Goal: Information Seeking & Learning: Stay updated

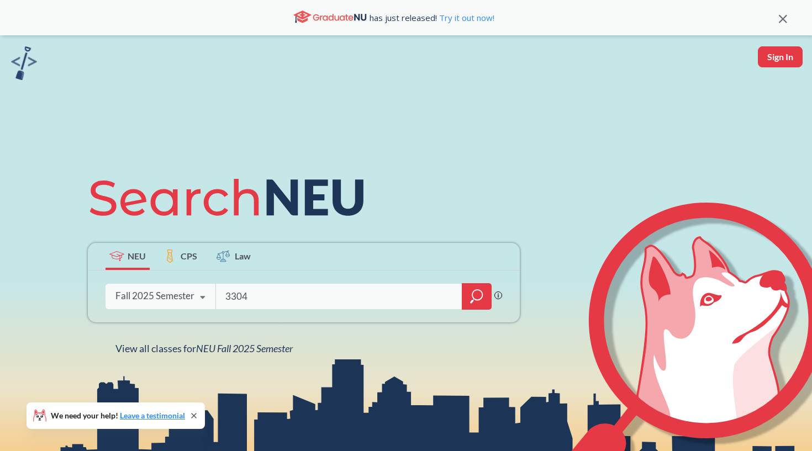
type input "3304"
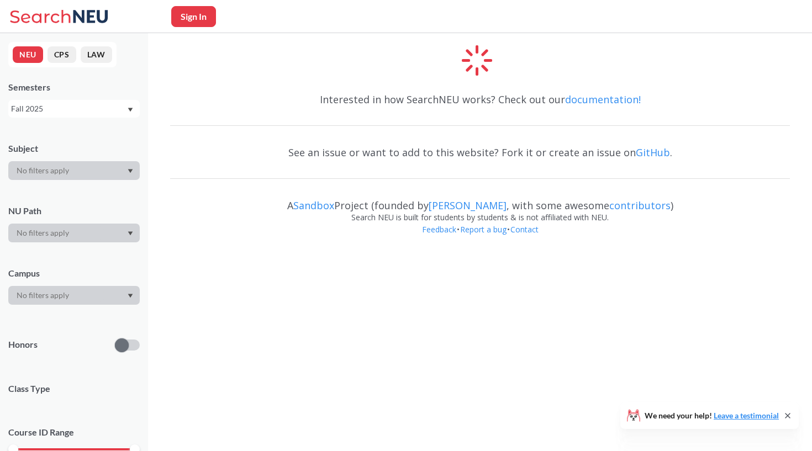
click at [93, 165] on div at bounding box center [73, 170] width 131 height 19
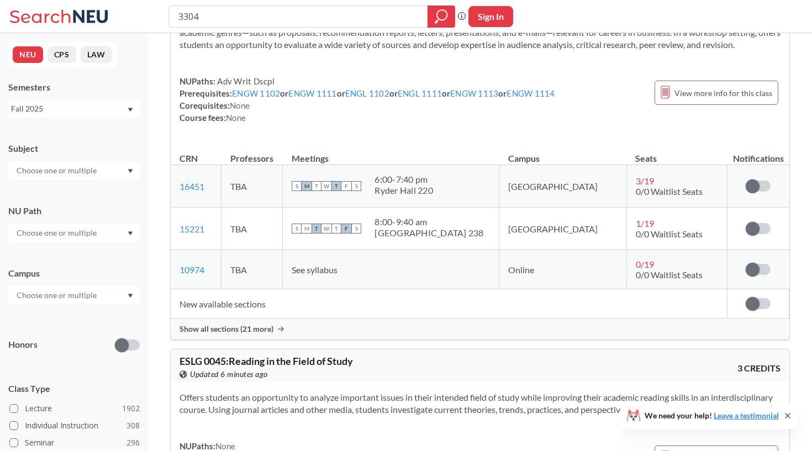
scroll to position [592, 0]
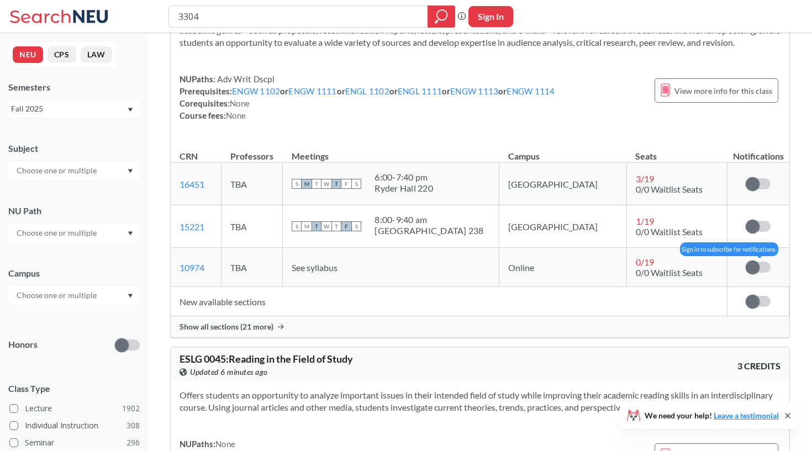
click at [747, 266] on span at bounding box center [753, 268] width 14 height 14
click at [746, 262] on input "checkbox" at bounding box center [746, 262] width 0 height 0
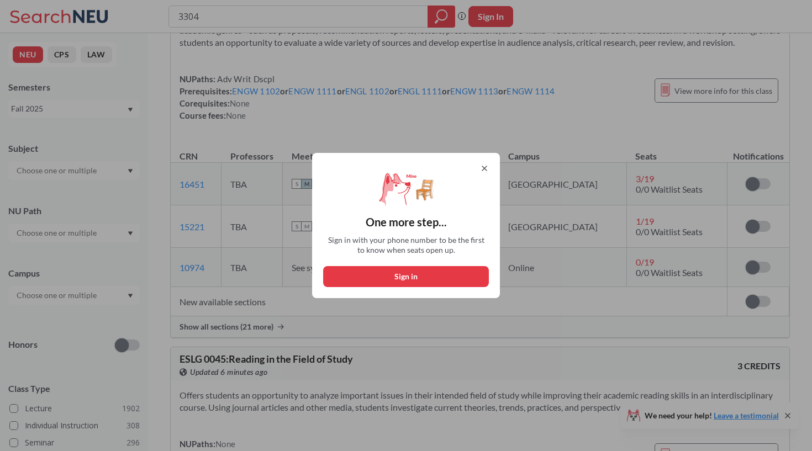
click at [429, 271] on button "Sign in" at bounding box center [406, 276] width 166 height 21
select select "US"
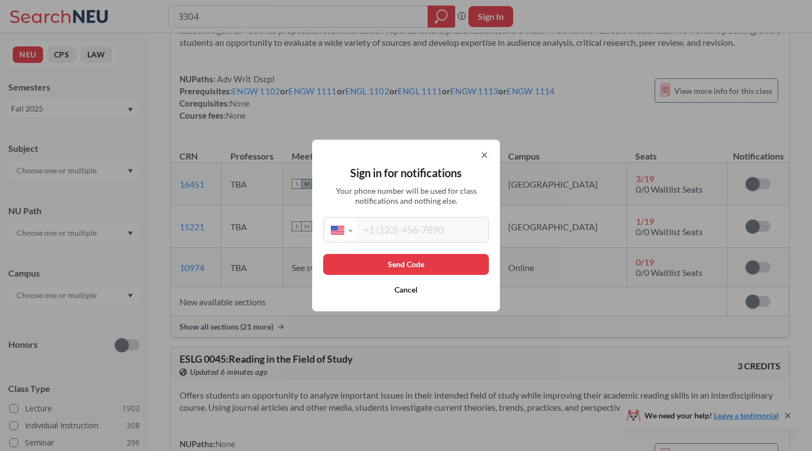
click at [397, 238] on input "tel" at bounding box center [421, 230] width 129 height 20
type input "[PHONE_NUMBER]"
click at [368, 256] on button "Send Code" at bounding box center [406, 264] width 166 height 21
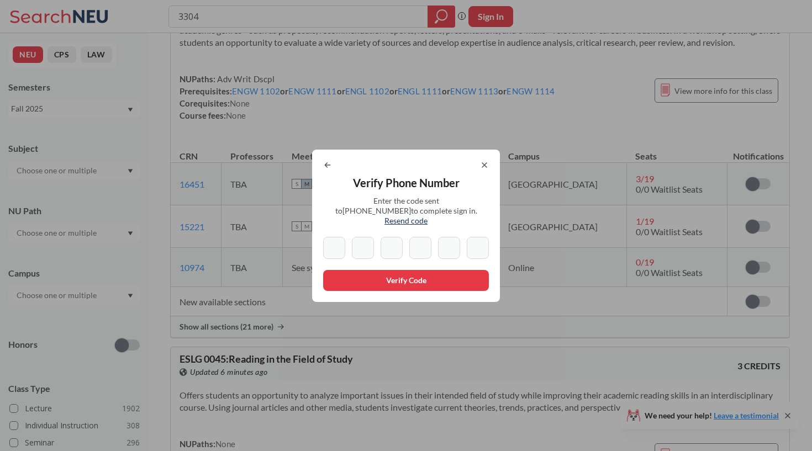
type input "1"
type input "4"
type input "8"
type input "7"
type input "8"
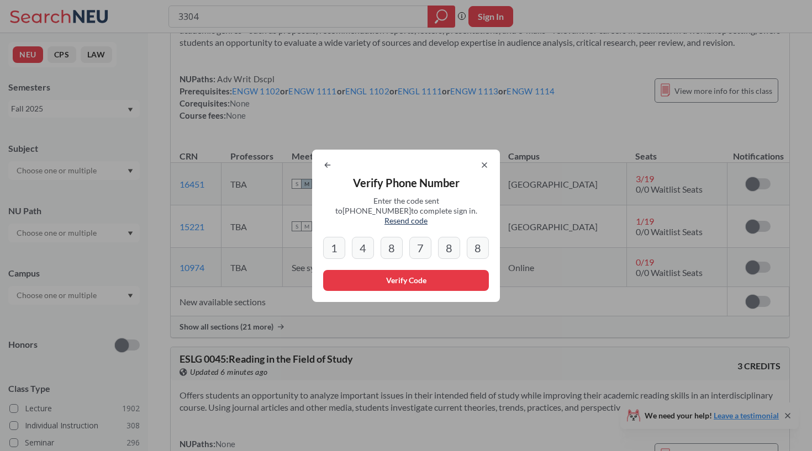
type input "8"
click at [379, 289] on div "Verify Phone Number Enter the code sent to +1 216 860 5357 to complete sign in.…" at bounding box center [406, 226] width 188 height 152
click at [377, 276] on button "Verify Code" at bounding box center [406, 280] width 166 height 21
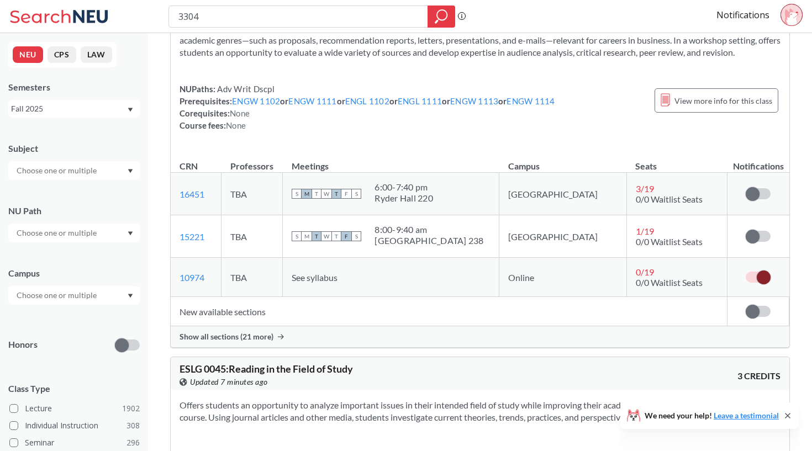
scroll to position [579, 0]
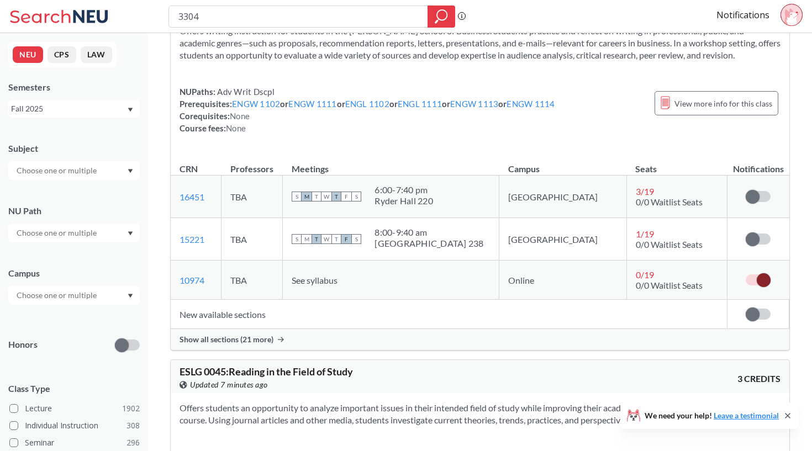
click at [273, 337] on div "Show all sections (21 more)" at bounding box center [480, 339] width 619 height 21
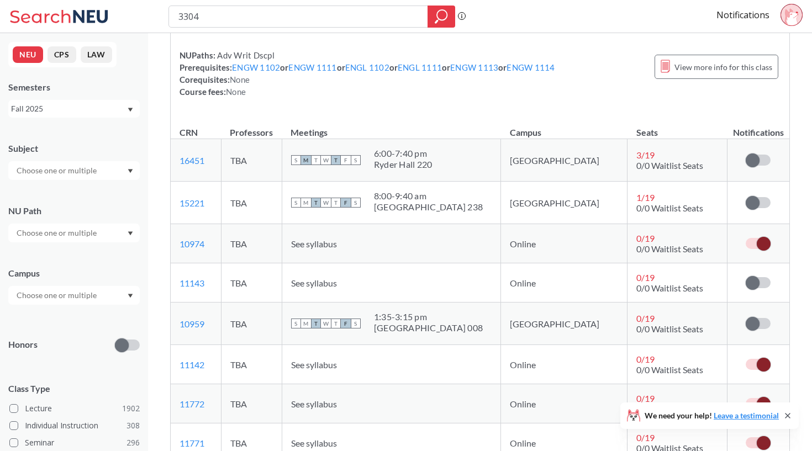
scroll to position [616, 0]
click at [750, 283] on span at bounding box center [753, 282] width 14 height 14
click at [746, 276] on input "checkbox" at bounding box center [746, 276] width 0 height 0
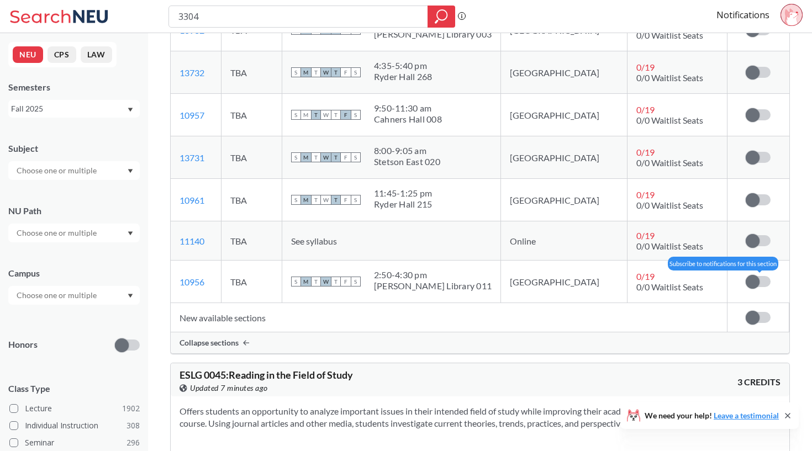
scroll to position [1439, 0]
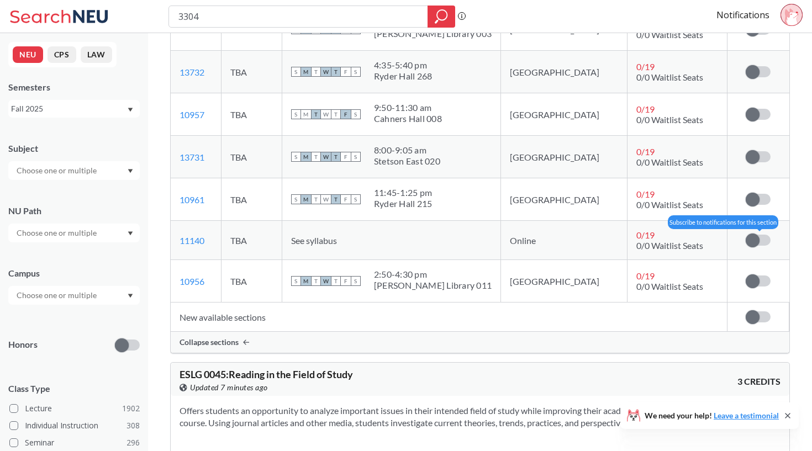
click at [754, 239] on span at bounding box center [753, 241] width 14 height 14
click at [746, 235] on input "checkbox" at bounding box center [746, 235] width 0 height 0
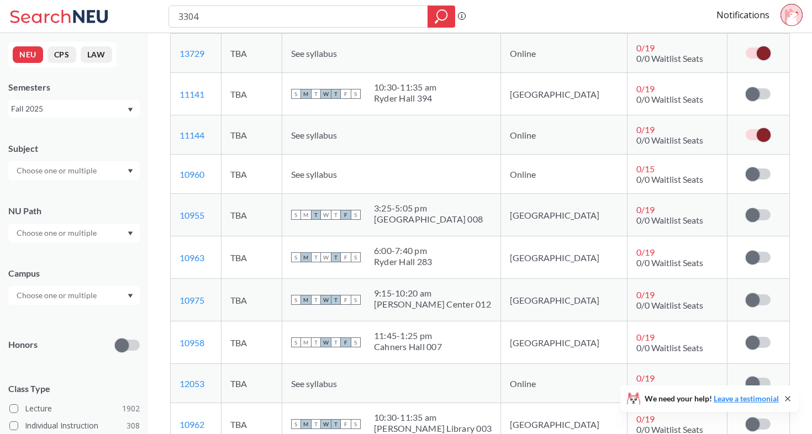
scroll to position [1047, 0]
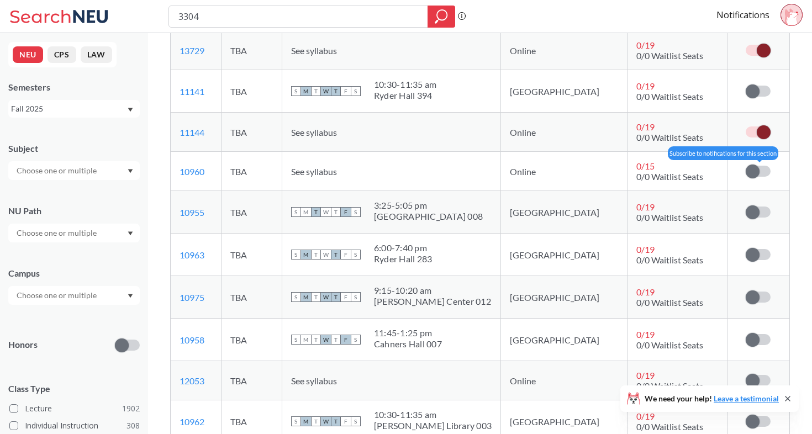
click at [757, 171] on span at bounding box center [753, 172] width 14 height 14
click at [746, 166] on input "checkbox" at bounding box center [746, 166] width 0 height 0
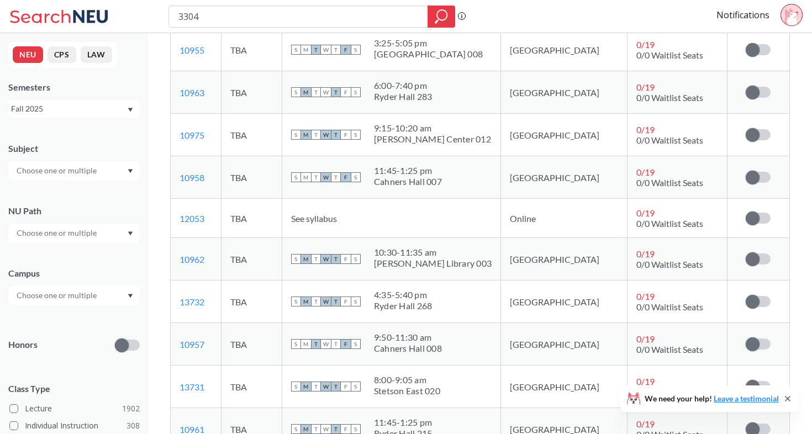
scroll to position [1252, 0]
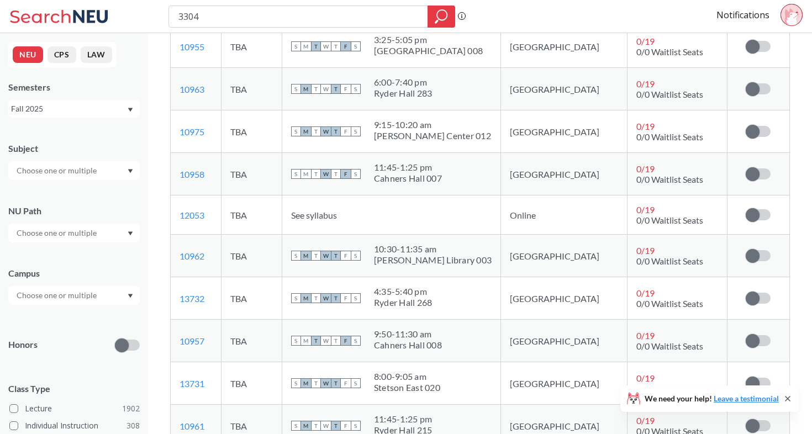
click at [748, 220] on td "Subscribe to notifications for this section" at bounding box center [758, 215] width 62 height 39
click at [755, 214] on span at bounding box center [753, 215] width 14 height 14
click at [746, 209] on input "checkbox" at bounding box center [746, 209] width 0 height 0
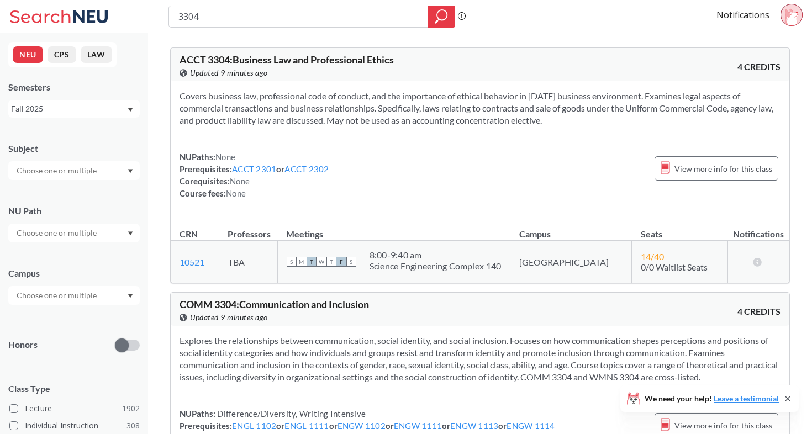
scroll to position [0, 0]
click at [263, 17] on input "3304" at bounding box center [298, 16] width 242 height 19
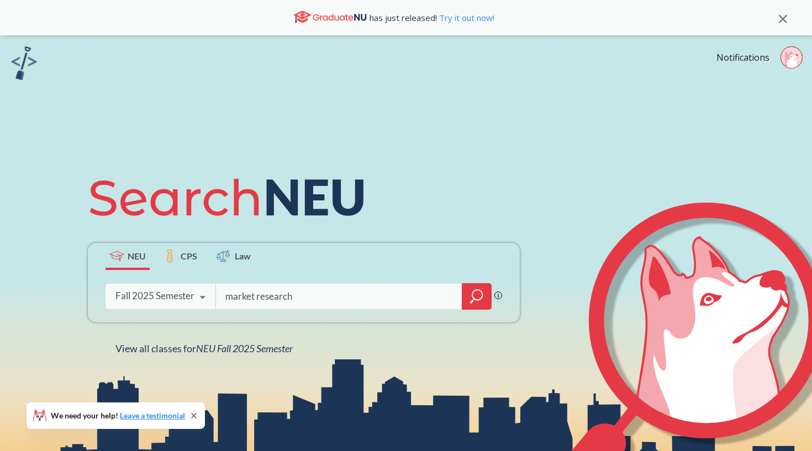
type input "market research"
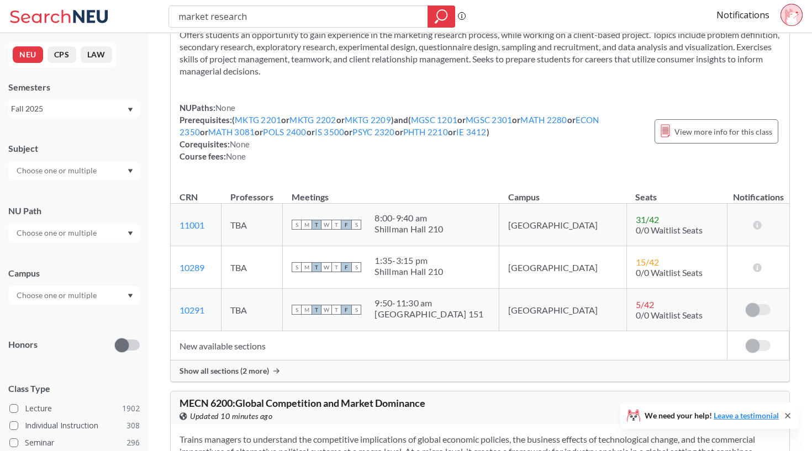
scroll to position [671, 0]
click at [234, 371] on span "Show all sections (2 more)" at bounding box center [224, 371] width 89 height 10
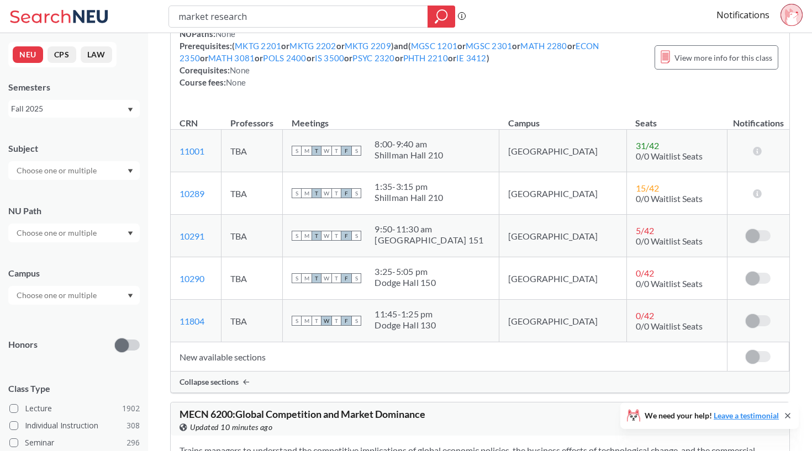
scroll to position [745, 0]
click at [754, 321] on span at bounding box center [753, 322] width 14 height 14
click at [752, 319] on span at bounding box center [753, 322] width 14 height 14
